Goal: Task Accomplishment & Management: Complete application form

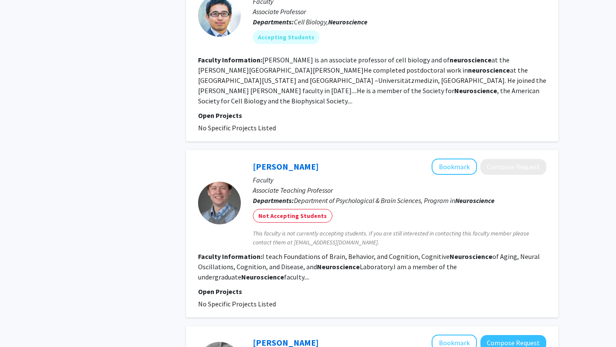
scroll to position [765, 0]
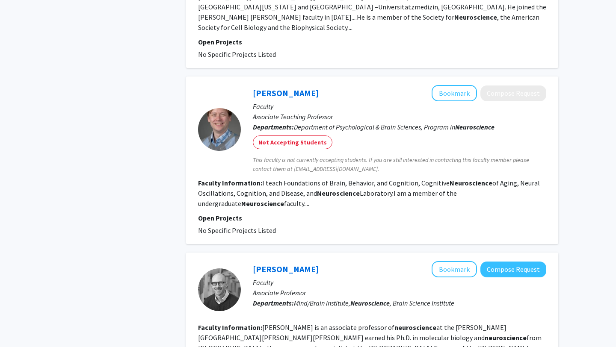
click at [432, 183] on fg-read-more "I teach Foundations of Brain, Behavior, and Cognition, Cognitive Neuroscience o…" at bounding box center [369, 193] width 342 height 29
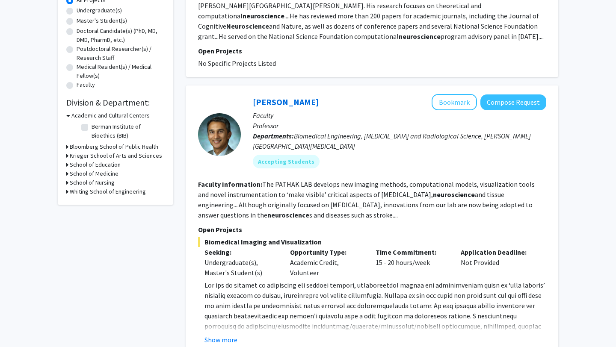
scroll to position [0, 0]
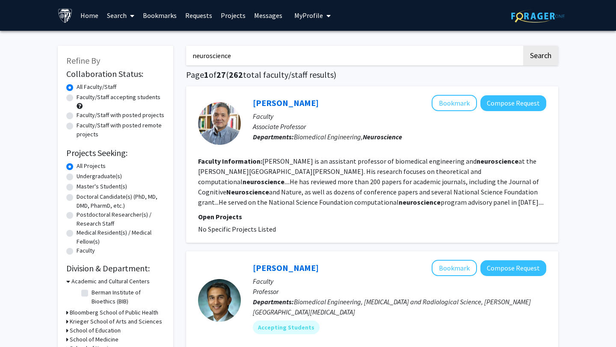
click at [97, 175] on label "Undergraduate(s)" at bounding box center [99, 176] width 45 height 9
click at [82, 175] on input "Undergraduate(s)" at bounding box center [80, 175] width 6 height 6
radio input "true"
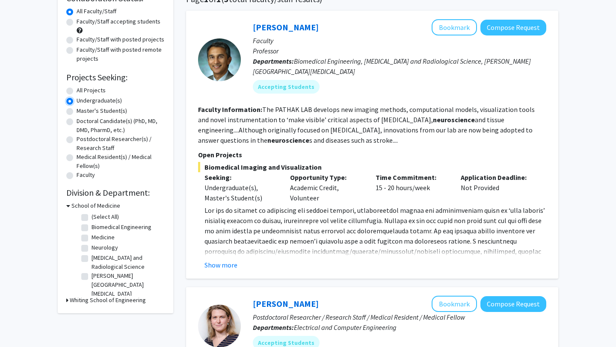
scroll to position [91, 0]
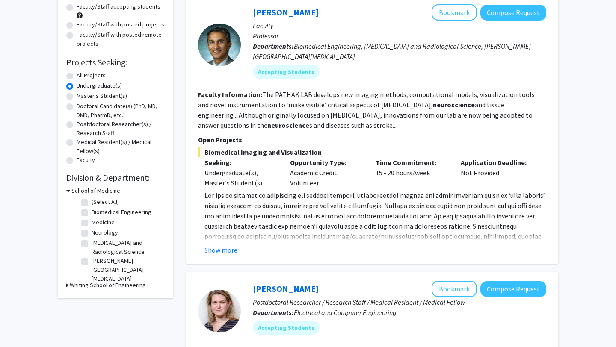
click at [102, 220] on label "Medicine" at bounding box center [103, 222] width 23 height 9
click at [97, 220] on input "Medicine" at bounding box center [95, 221] width 6 height 6
checkbox input "true"
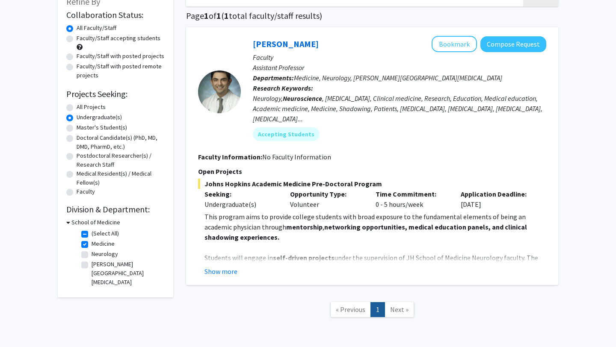
scroll to position [63, 0]
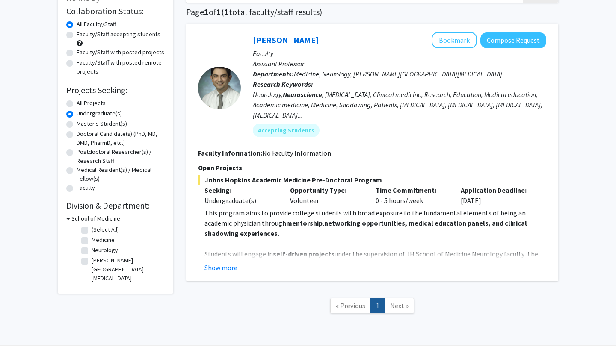
checkbox input "false"
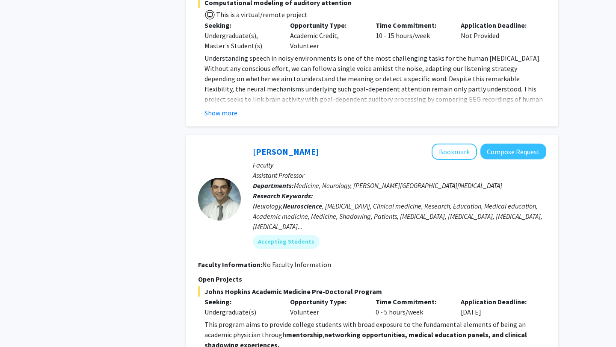
scroll to position [651, 0]
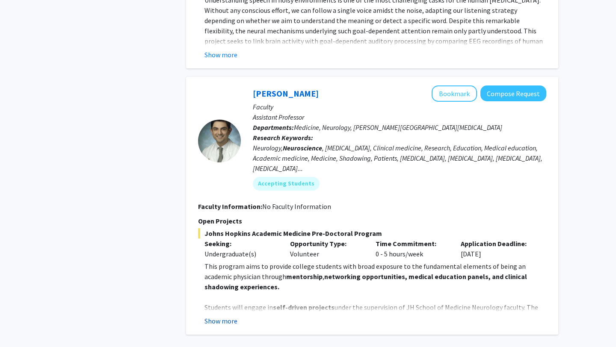
click at [230, 323] on button "Show more" at bounding box center [220, 321] width 33 height 10
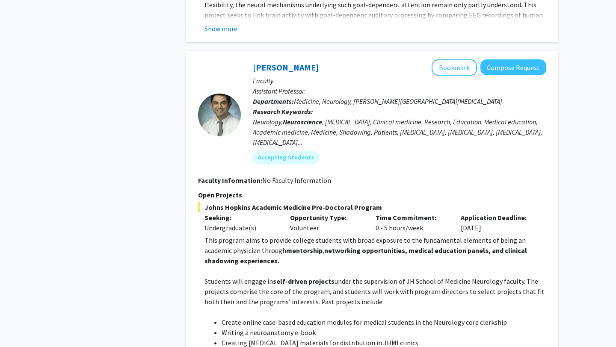
scroll to position [677, 0]
click at [385, 105] on span "Medicine, Neurology, [PERSON_NAME][GEOGRAPHIC_DATA][MEDICAL_DATA]" at bounding box center [398, 102] width 208 height 9
drag, startPoint x: 385, startPoint y: 105, endPoint x: 367, endPoint y: 105, distance: 18.0
click at [367, 105] on span "Medicine, Neurology, [PERSON_NAME][GEOGRAPHIC_DATA][MEDICAL_DATA]" at bounding box center [398, 102] width 208 height 9
copy span "[PERSON_NAME]"
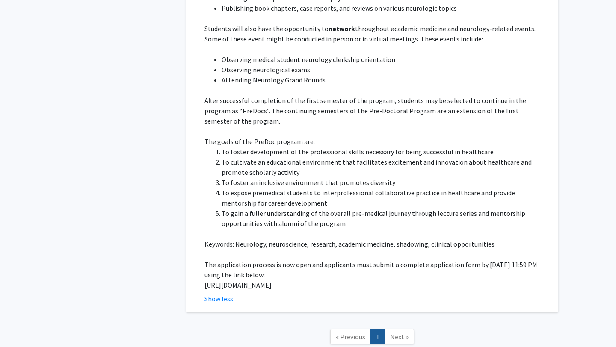
scroll to position [1033, 0]
click at [231, 285] on p "[URL][DOMAIN_NAME]" at bounding box center [375, 284] width 342 height 10
drag, startPoint x: 231, startPoint y: 285, endPoint x: 206, endPoint y: 275, distance: 26.7
click at [206, 279] on p "[URL][DOMAIN_NAME]" at bounding box center [375, 284] width 342 height 10
copy p "[URL][DOMAIN_NAME]"
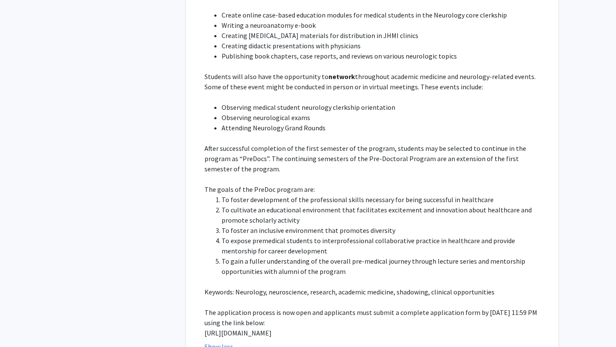
scroll to position [1092, 0]
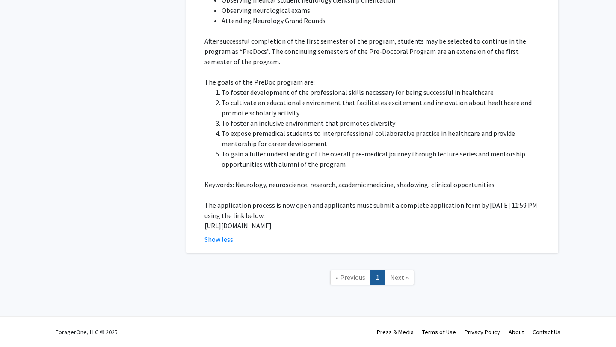
click at [396, 278] on span "Next »" at bounding box center [399, 277] width 18 height 9
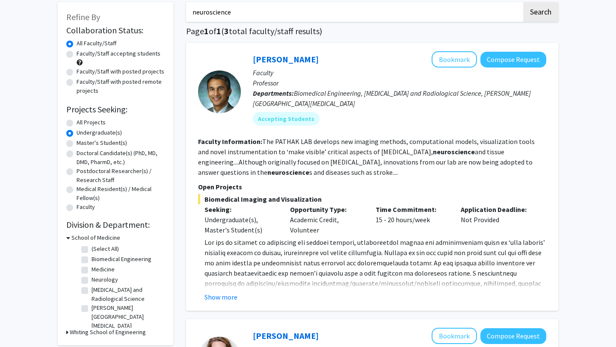
scroll to position [0, 0]
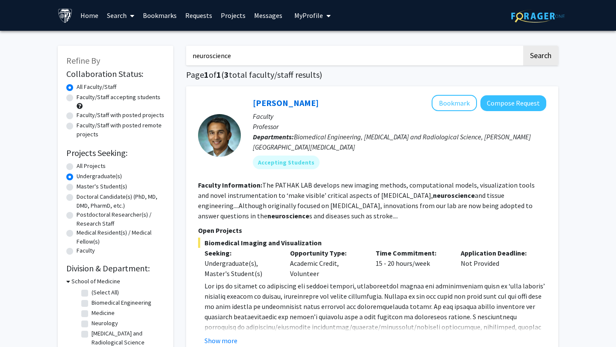
click at [214, 54] on input "neuroscience" at bounding box center [354, 56] width 336 height 20
click at [86, 18] on link "Home" at bounding box center [89, 15] width 27 height 30
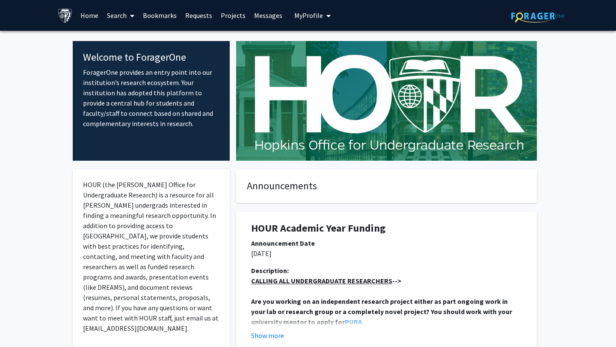
click at [223, 17] on link "Projects" at bounding box center [232, 15] width 33 height 30
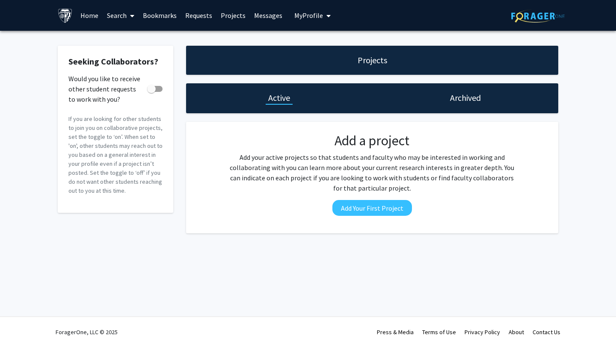
click at [368, 61] on h1 "Projects" at bounding box center [373, 60] width 30 height 12
click at [198, 12] on link "Requests" at bounding box center [199, 15] width 36 height 30
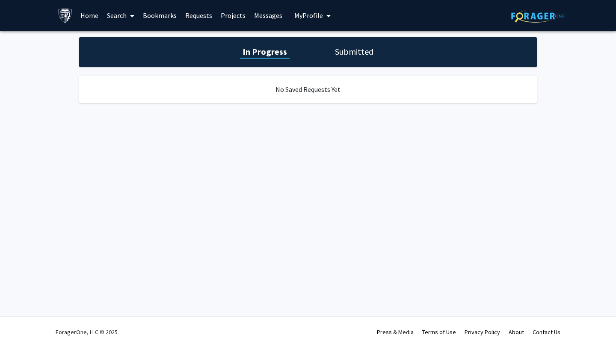
click at [169, 12] on link "Bookmarks" at bounding box center [160, 15] width 42 height 30
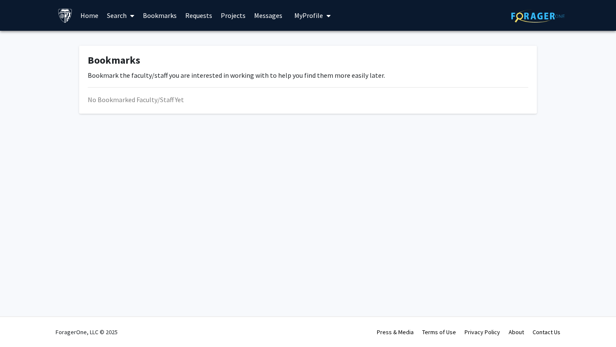
click at [65, 17] on img at bounding box center [65, 15] width 15 height 15
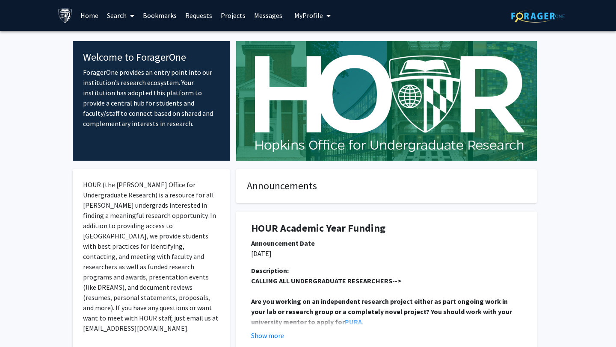
click at [109, 15] on link "Search" at bounding box center [121, 15] width 36 height 30
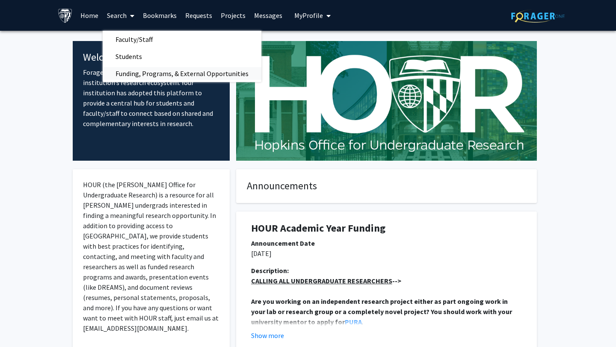
click at [124, 72] on span "Funding, Programs, & External Opportunities" at bounding box center [182, 73] width 159 height 17
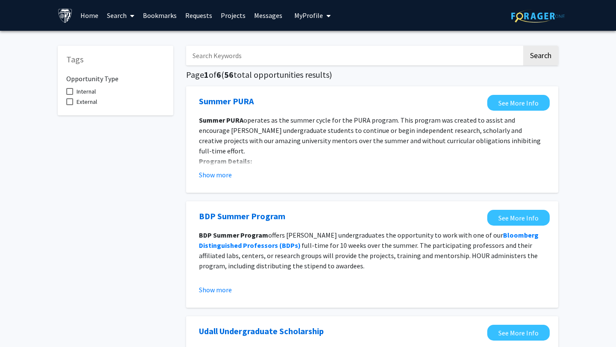
click at [126, 15] on link "Search" at bounding box center [121, 15] width 36 height 30
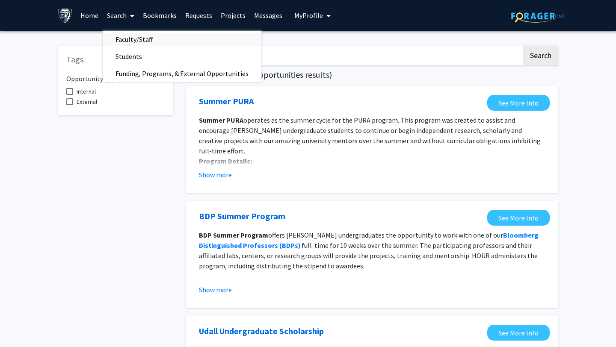
click at [133, 38] on span "Faculty/Staff" at bounding box center [134, 39] width 63 height 17
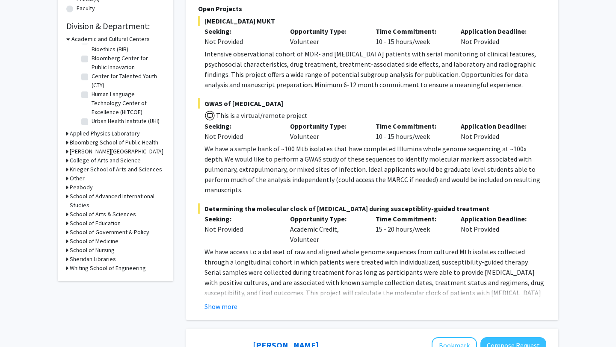
scroll to position [254, 0]
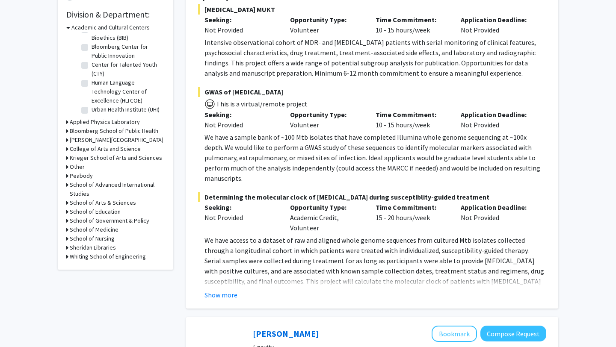
click at [67, 229] on icon at bounding box center [67, 229] width 2 height 9
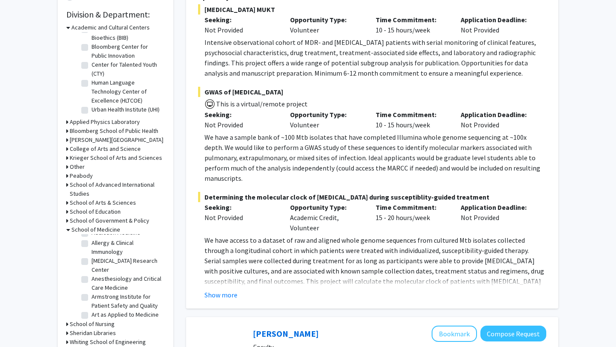
scroll to position [0, 0]
click at [92, 281] on label "[MEDICAL_DATA] Research Center" at bounding box center [127, 284] width 71 height 18
click at [92, 281] on input "[MEDICAL_DATA] Research Center" at bounding box center [95, 278] width 6 height 6
checkbox input "true"
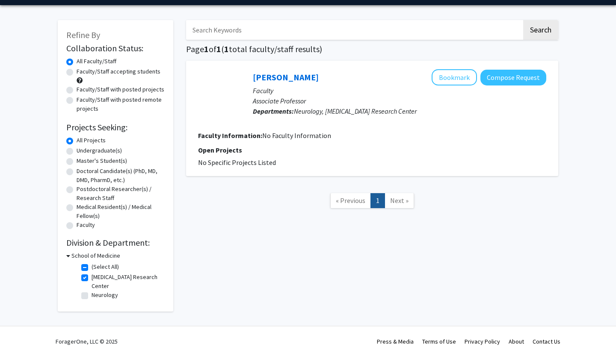
scroll to position [26, 0]
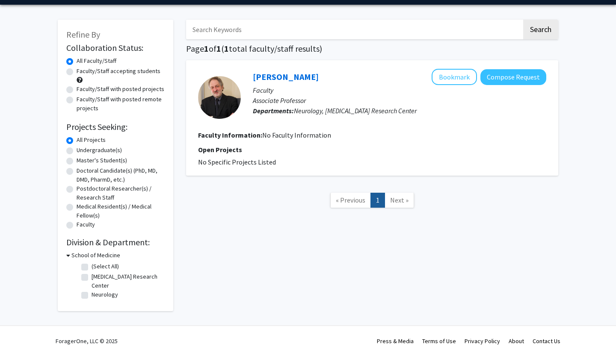
checkbox input "false"
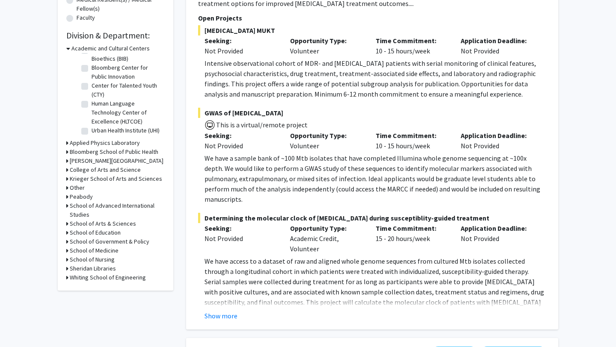
scroll to position [243, 0]
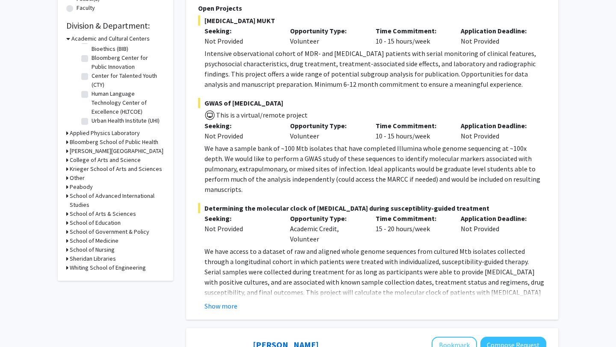
click at [81, 242] on h3 "School of Medicine" at bounding box center [94, 241] width 49 height 9
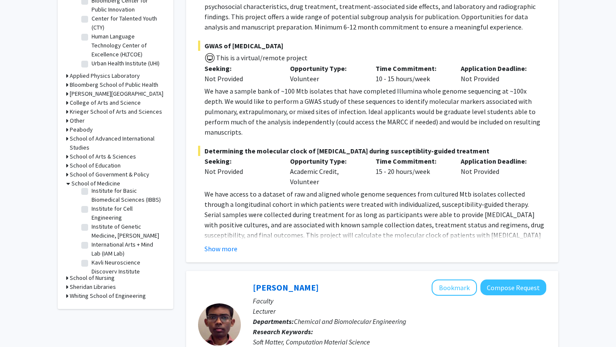
scroll to position [662, 0]
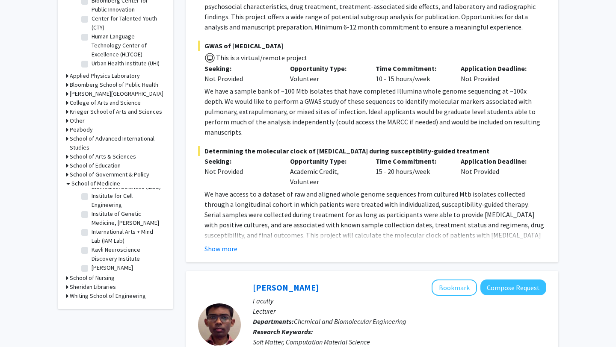
click at [127, 246] on label "Kavli Neuroscience Discovery Institute" at bounding box center [127, 255] width 71 height 18
click at [97, 246] on input "Kavli Neuroscience Discovery Institute" at bounding box center [95, 249] width 6 height 6
checkbox input "true"
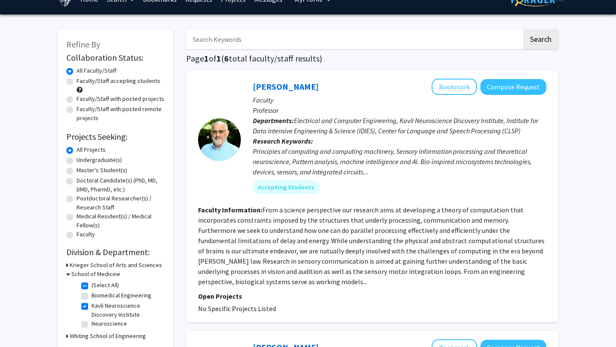
scroll to position [33, 0]
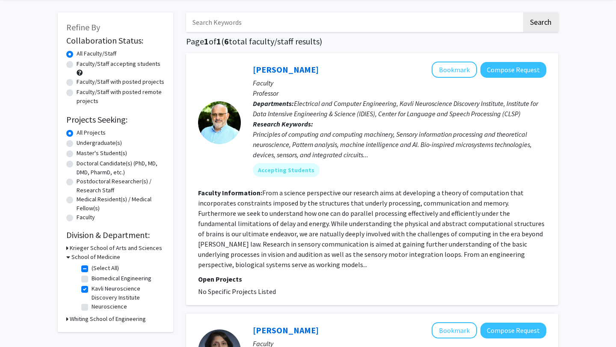
click at [220, 266] on fg-read-more "From a science perspective our research aims at developing a theory of computat…" at bounding box center [371, 229] width 346 height 80
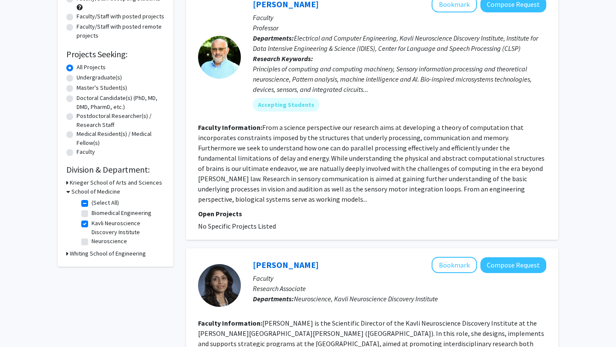
scroll to position [85, 0]
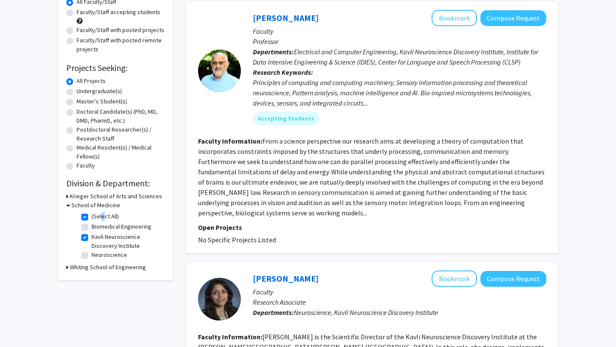
click at [100, 215] on label "(Select All)" at bounding box center [105, 216] width 27 height 9
click at [92, 215] on label "(Select All)" at bounding box center [105, 216] width 27 height 9
click at [92, 215] on input "(Select All)" at bounding box center [95, 215] width 6 height 6
checkbox input "false"
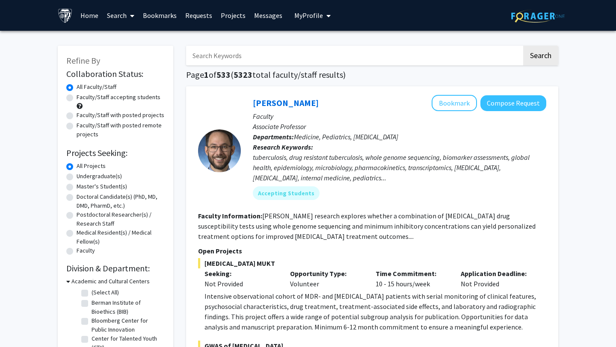
click at [213, 54] on input "Search Keywords" at bounding box center [354, 56] width 336 height 20
type input "brain"
click at [523, 46] on button "Search" at bounding box center [540, 56] width 35 height 20
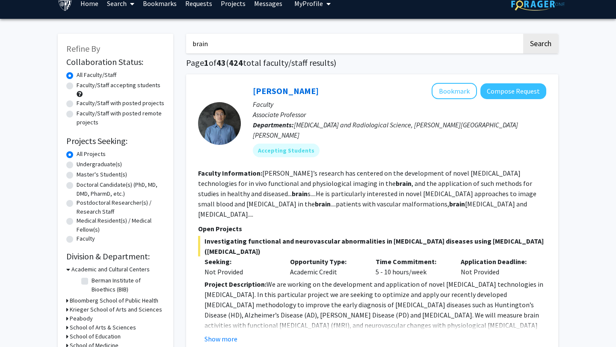
scroll to position [12, 0]
click at [205, 334] on button "Show more" at bounding box center [220, 339] width 33 height 10
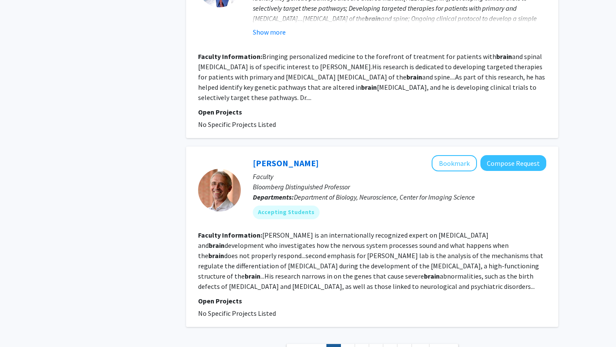
scroll to position [2340, 0]
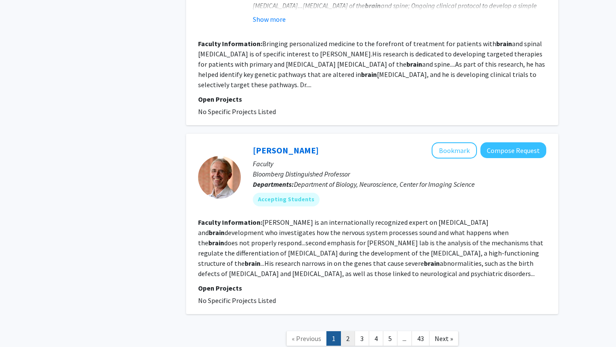
click at [344, 331] on link "2" at bounding box center [347, 338] width 15 height 15
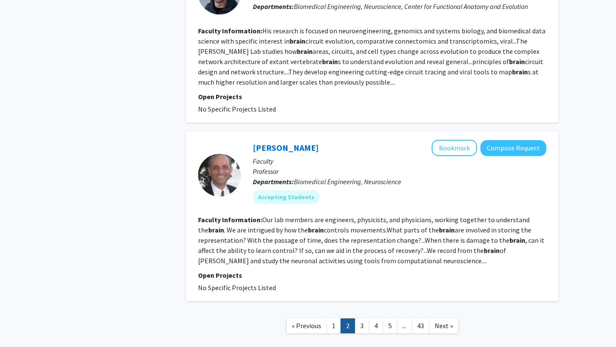
scroll to position [1551, 0]
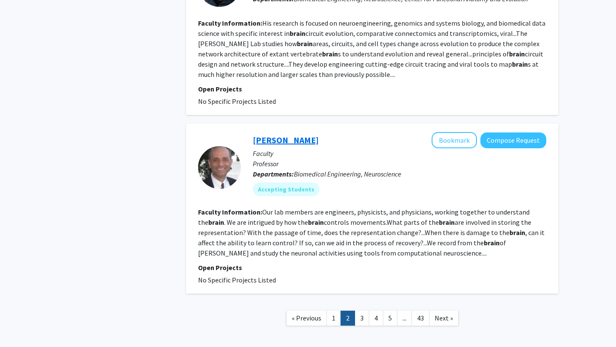
click at [272, 135] on link "[PERSON_NAME]" at bounding box center [286, 140] width 66 height 11
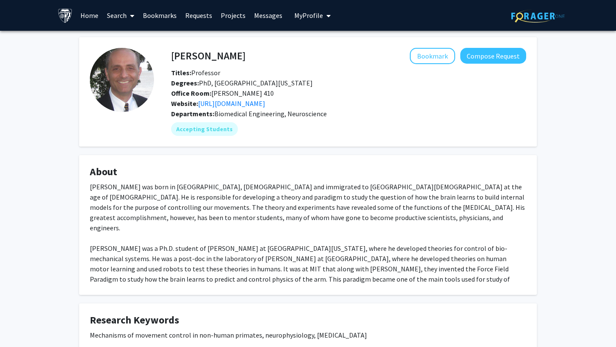
click at [207, 53] on h4 "[PERSON_NAME]" at bounding box center [208, 56] width 74 height 16
drag, startPoint x: 207, startPoint y: 53, endPoint x: 185, endPoint y: 53, distance: 22.7
click at [185, 53] on h4 "[PERSON_NAME]" at bounding box center [208, 56] width 74 height 16
copy h4 "[PERSON_NAME]"
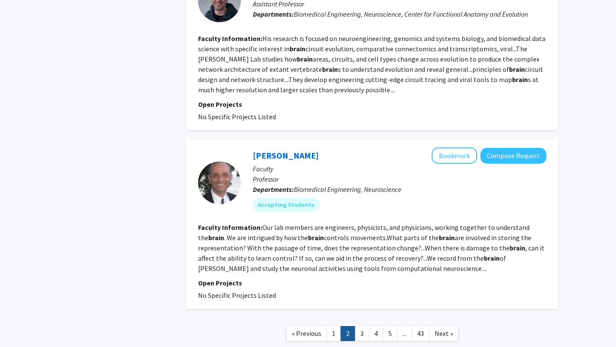
scroll to position [1551, 0]
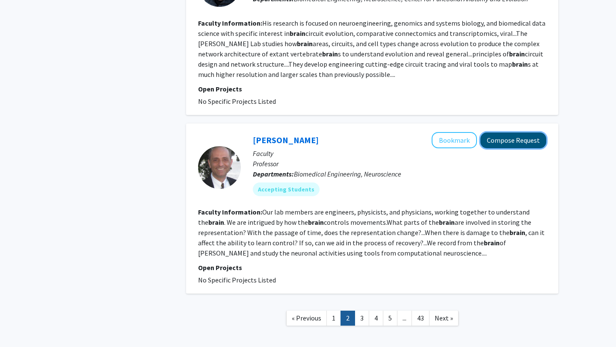
click at [525, 133] on button "Compose Request" at bounding box center [513, 141] width 66 height 16
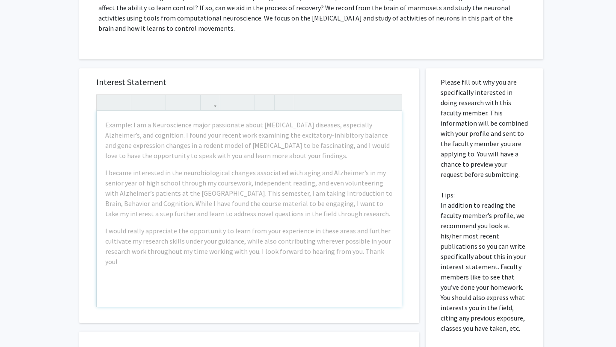
scroll to position [193, 0]
click at [292, 220] on div "Example: I am a Neuroscience major passionate about [MEDICAL_DATA] diseases, es…" at bounding box center [249, 210] width 305 height 196
click at [426, 169] on div "Please fill out why you are specifically interested in doing research with this…" at bounding box center [485, 258] width 118 height 378
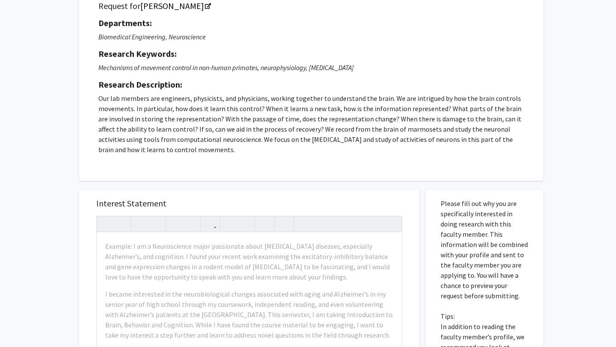
scroll to position [0, 0]
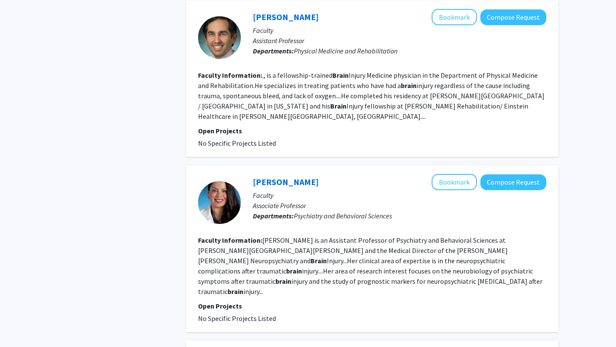
scroll to position [679, 0]
